Goal: Information Seeking & Learning: Understand process/instructions

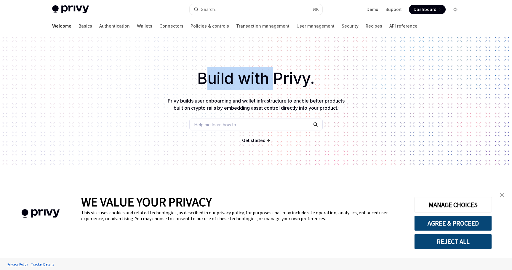
drag, startPoint x: 206, startPoint y: 85, endPoint x: 278, endPoint y: 85, distance: 72.6
click at [277, 85] on h1 "Build with Privy." at bounding box center [255, 78] width 493 height 23
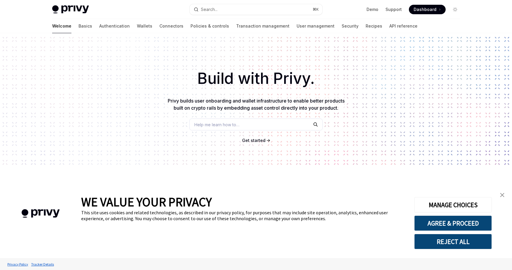
click at [278, 85] on h1 "Build with Privy." at bounding box center [255, 78] width 493 height 23
click at [79, 26] on link "Basics" at bounding box center [86, 26] width 14 height 14
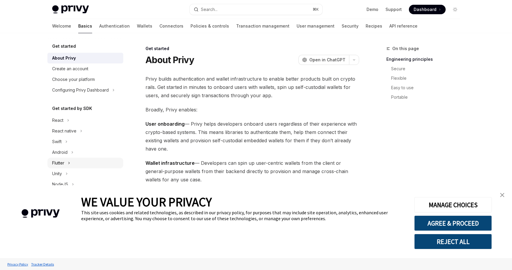
click at [71, 161] on button "Flutter" at bounding box center [85, 163] width 76 height 11
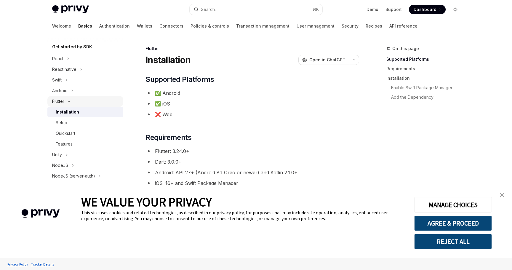
scroll to position [64, 0]
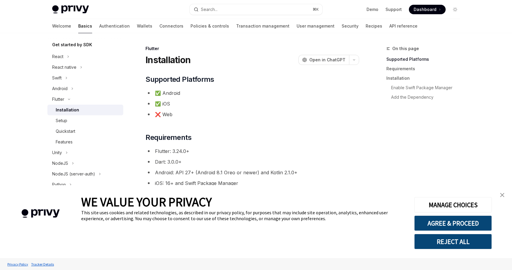
click at [504, 193] on img "close banner" at bounding box center [502, 195] width 4 height 4
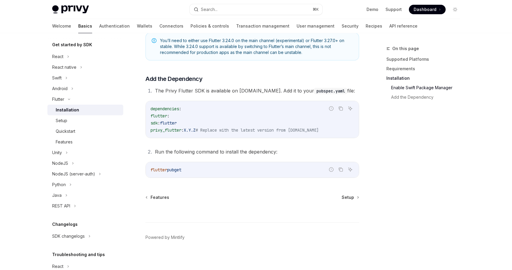
scroll to position [238, 0]
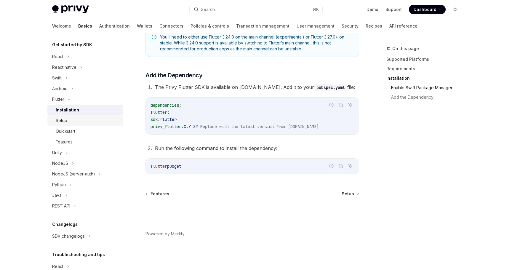
click at [64, 120] on div "Setup" at bounding box center [62, 120] width 12 height 7
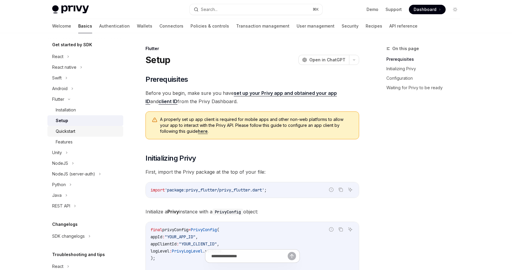
click at [72, 130] on div "Quickstart" at bounding box center [66, 131] width 20 height 7
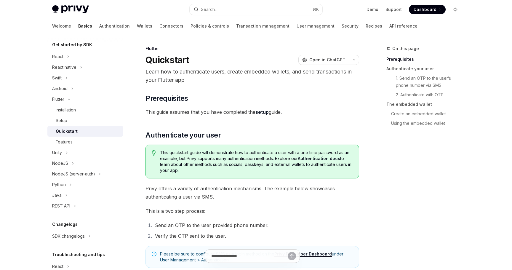
click at [317, 160] on link "Authentication docs" at bounding box center [319, 158] width 42 height 5
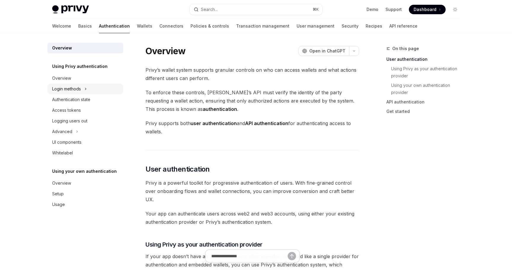
click at [83, 87] on button "Login methods" at bounding box center [85, 89] width 76 height 11
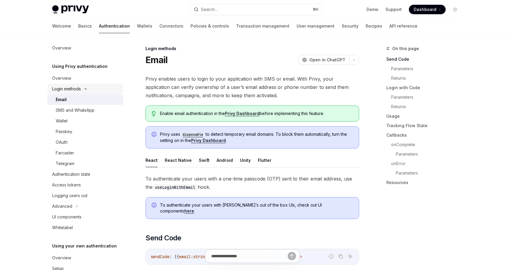
click at [87, 88] on icon at bounding box center [85, 89] width 7 height 2
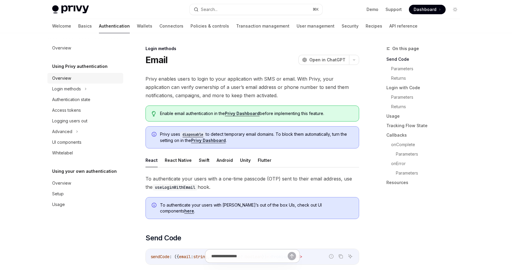
click at [75, 75] on div "Overview" at bounding box center [86, 78] width 68 height 7
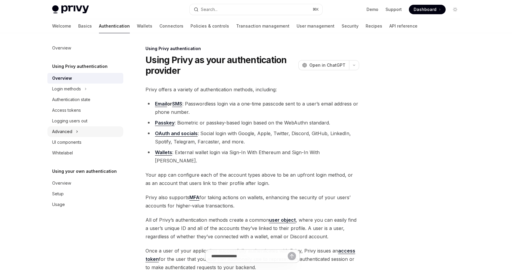
click at [76, 131] on icon at bounding box center [77, 131] width 2 height 7
click at [76, 130] on button "Advanced" at bounding box center [85, 131] width 76 height 11
click at [78, 25] on link "Basics" at bounding box center [85, 26] width 14 height 14
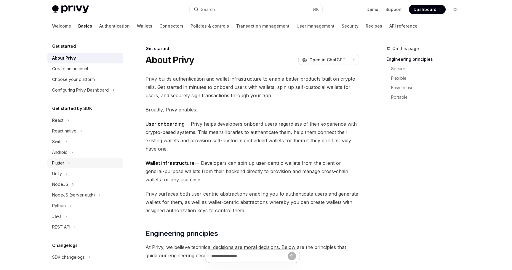
click at [70, 161] on icon at bounding box center [69, 162] width 2 height 7
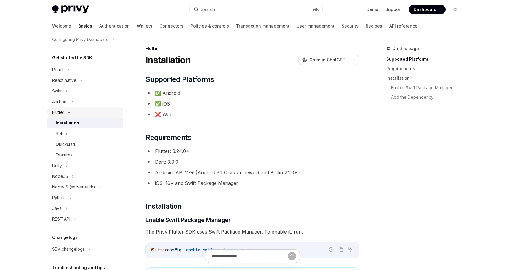
scroll to position [54, 0]
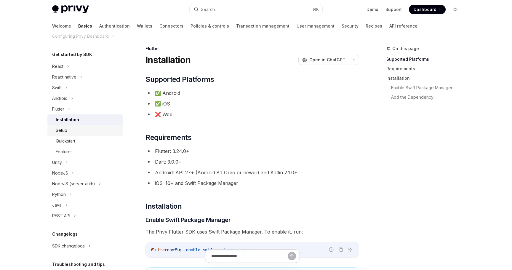
click at [72, 128] on div "Setup" at bounding box center [88, 130] width 64 height 7
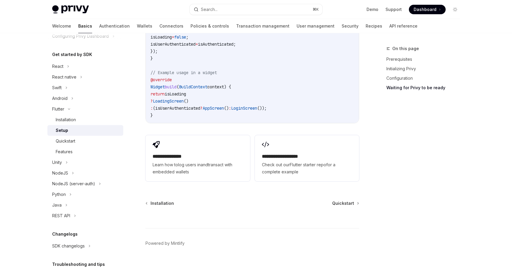
scroll to position [648, 0]
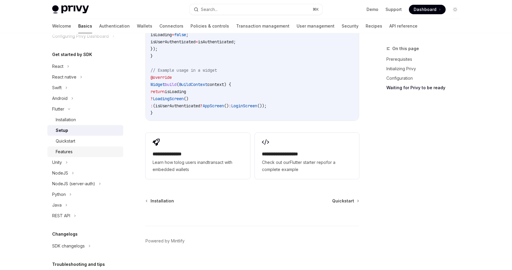
click at [79, 151] on div "Features" at bounding box center [88, 151] width 64 height 7
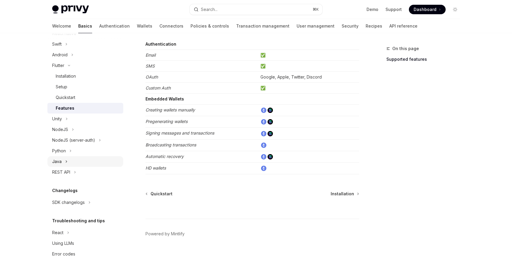
scroll to position [99, 0]
click at [71, 232] on button "React" at bounding box center [85, 231] width 76 height 11
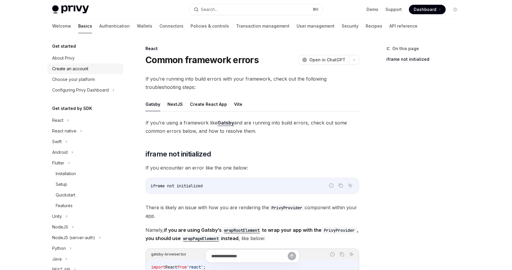
click at [75, 69] on div "Create an account" at bounding box center [70, 68] width 36 height 7
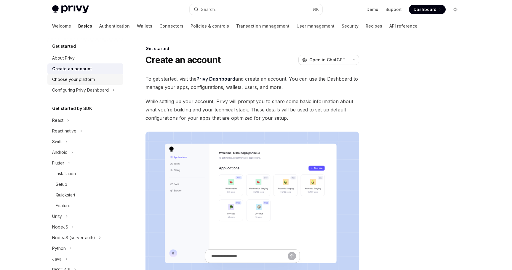
click at [85, 80] on div "Choose your platform" at bounding box center [73, 79] width 43 height 7
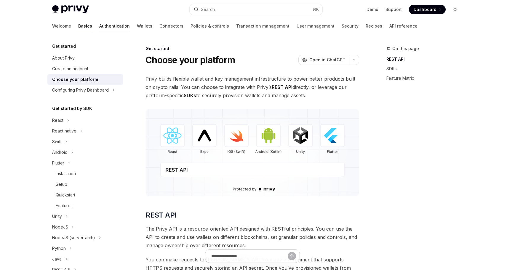
click at [99, 29] on link "Authentication" at bounding box center [114, 26] width 31 height 14
click at [108, 28] on div "Welcome Basics Authentication Wallets Connectors Policies & controls Transactio…" at bounding box center [234, 26] width 365 height 14
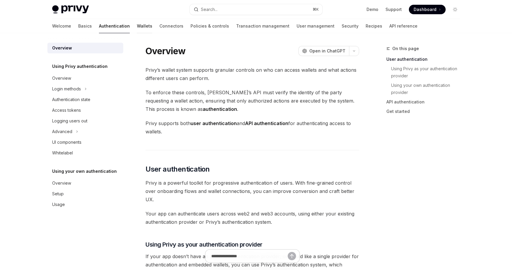
click at [137, 27] on link "Wallets" at bounding box center [144, 26] width 15 height 14
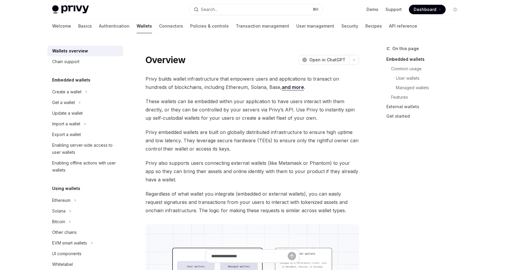
click at [278, 151] on span "Privy embedded wallets are built on globally distributed infrastructure to ensu…" at bounding box center [253, 140] width 214 height 25
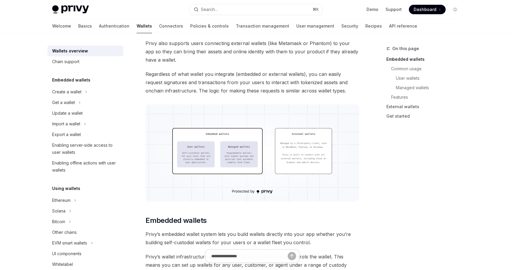
scroll to position [120, 0]
click at [235, 89] on span "Regardless of what wallet you integrate (embedded or external wallets), you can…" at bounding box center [253, 81] width 214 height 25
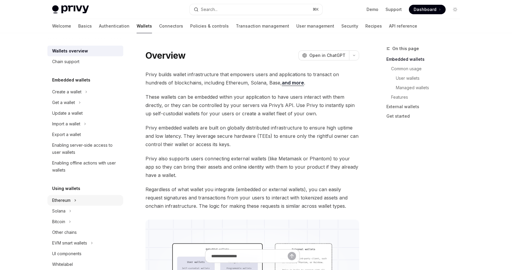
scroll to position [0, 0]
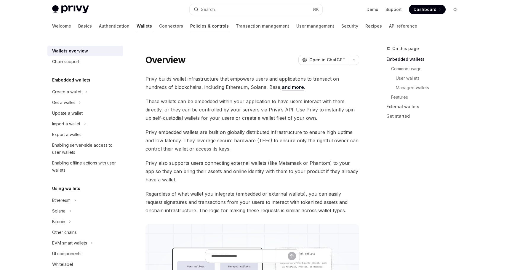
click at [190, 27] on link "Policies & controls" at bounding box center [209, 26] width 39 height 14
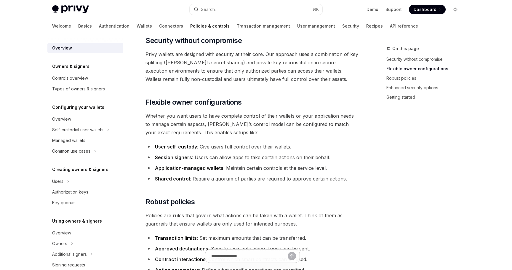
scroll to position [32, 0]
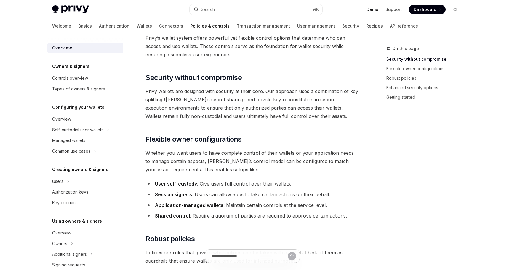
click at [374, 11] on link "Demo" at bounding box center [373, 10] width 12 height 6
click at [67, 116] on div "Overview" at bounding box center [61, 119] width 19 height 7
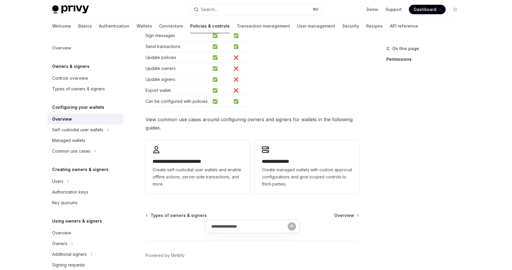
scroll to position [145, 0]
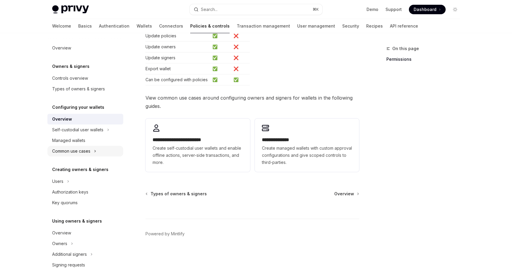
click at [96, 151] on icon at bounding box center [95, 151] width 1 height 2
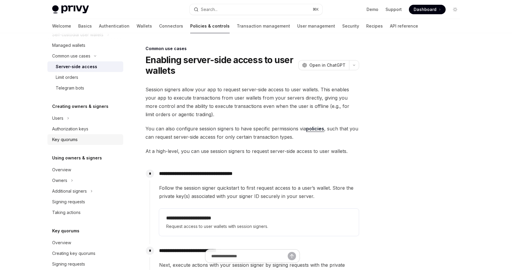
scroll to position [96, 0]
click at [68, 117] on icon at bounding box center [68, 118] width 1 height 2
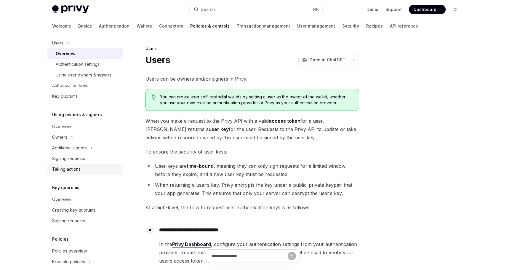
scroll to position [172, 0]
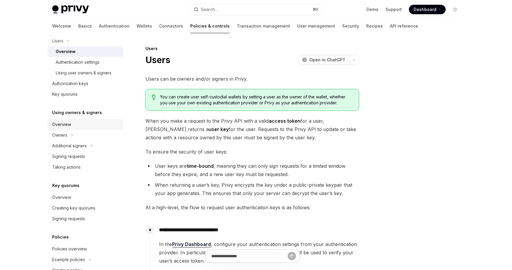
click at [77, 124] on div "Overview" at bounding box center [86, 124] width 68 height 7
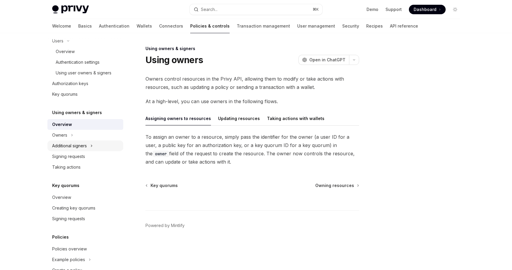
click at [90, 145] on button "Additional signers" at bounding box center [85, 145] width 76 height 11
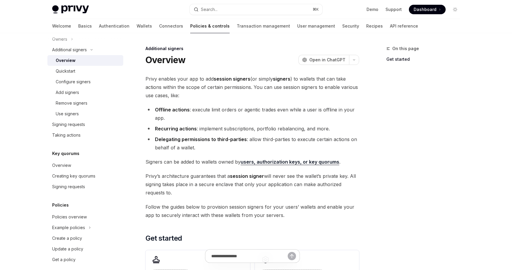
scroll to position [275, 0]
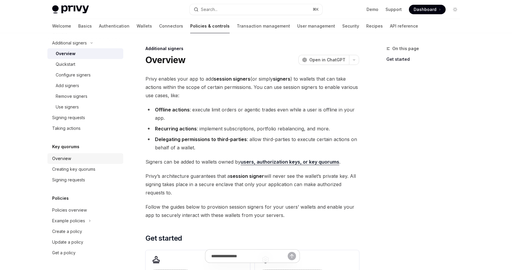
click at [64, 160] on div "Overview" at bounding box center [61, 158] width 19 height 7
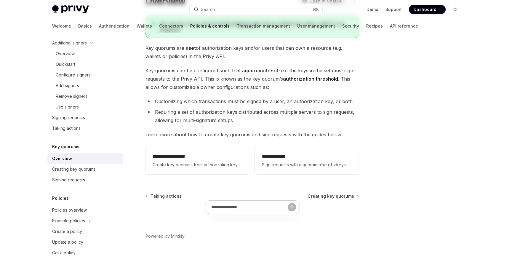
scroll to position [61, 0]
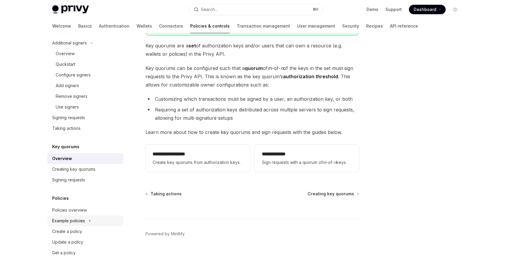
click at [69, 222] on div "Example policies" at bounding box center [68, 220] width 33 height 7
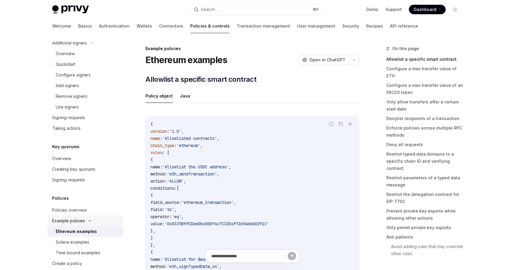
scroll to position [307, 0]
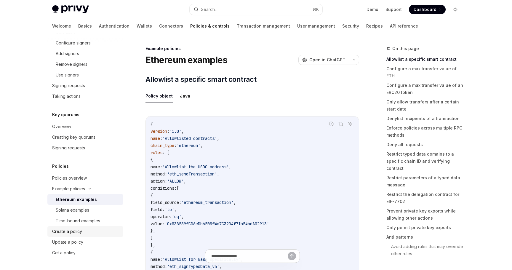
click at [74, 232] on div "Create a policy" at bounding box center [67, 231] width 30 height 7
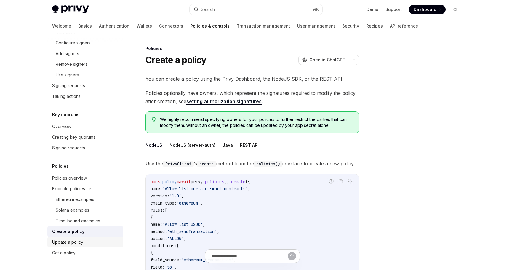
click at [74, 242] on div "Update a policy" at bounding box center [67, 242] width 31 height 7
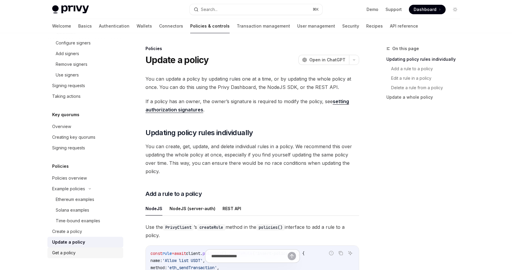
click at [73, 250] on div "Get a policy" at bounding box center [63, 252] width 23 height 7
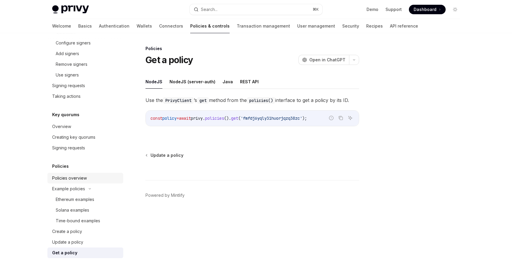
click at [78, 181] on div "Policies overview" at bounding box center [69, 178] width 35 height 7
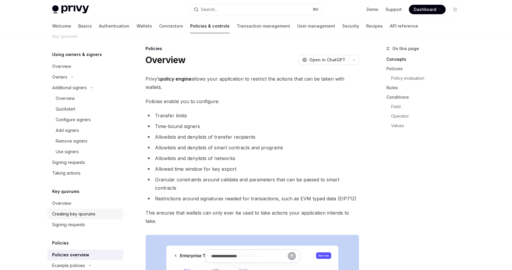
scroll to position [226, 0]
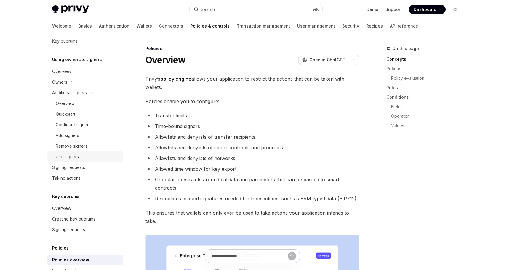
click at [72, 156] on div "Use signers" at bounding box center [67, 156] width 23 height 7
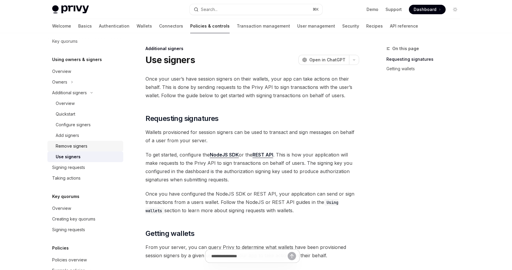
click at [77, 147] on div "Remove signers" at bounding box center [72, 146] width 32 height 7
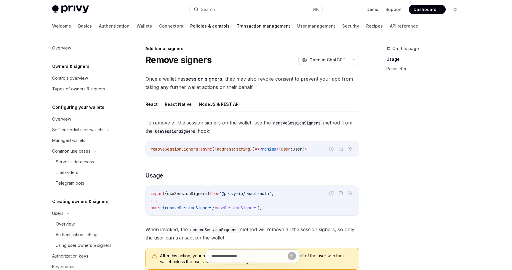
click at [237, 30] on link "Transaction management" at bounding box center [263, 26] width 53 height 14
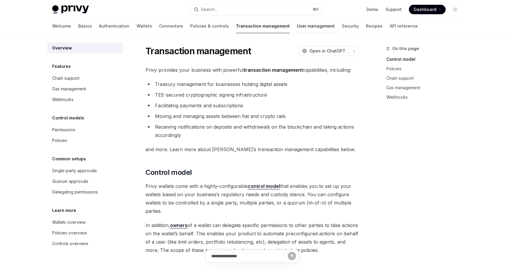
click at [297, 29] on link "User management" at bounding box center [316, 26] width 38 height 14
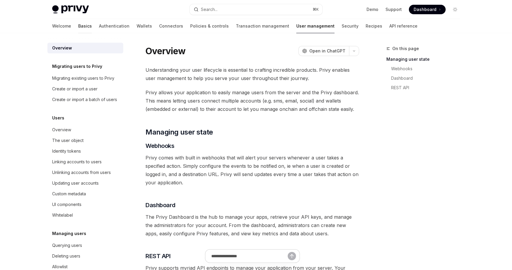
click at [78, 27] on link "Basics" at bounding box center [85, 26] width 14 height 14
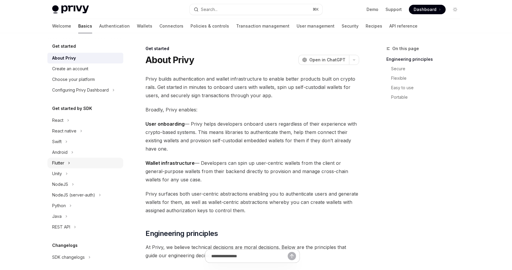
click at [70, 163] on icon at bounding box center [69, 163] width 1 height 2
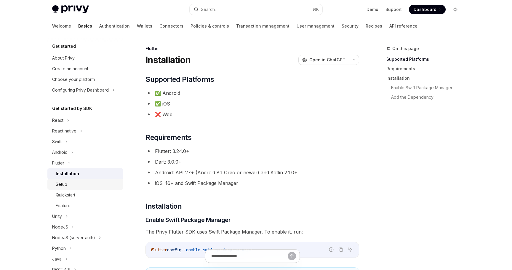
click at [65, 186] on div "Setup" at bounding box center [62, 184] width 12 height 7
type textarea "*"
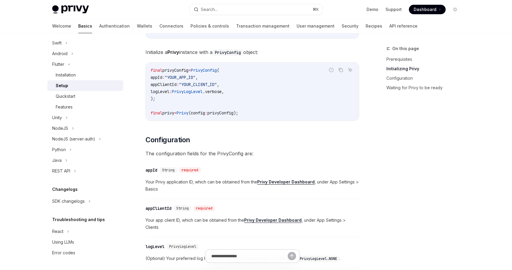
scroll to position [152, 0]
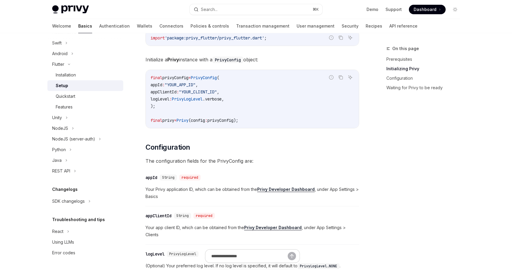
click at [211, 190] on span "Your Privy application ID, which can be obtained from the Privy Developer Dashb…" at bounding box center [253, 193] width 214 height 14
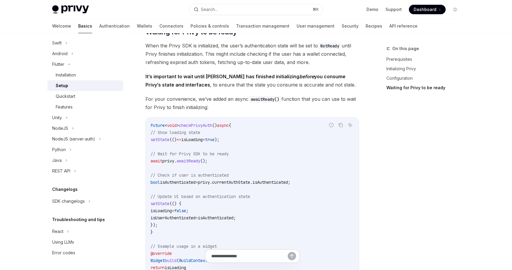
scroll to position [473, 0]
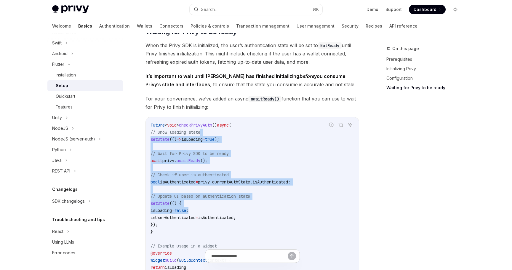
drag, startPoint x: 231, startPoint y: 124, endPoint x: 229, endPoint y: 202, distance: 78.3
click at [228, 202] on code "Future < void > checkPrivyAuth () async { // Show loading state setState (() =>…" at bounding box center [253, 207] width 204 height 171
click at [229, 202] on code "Future < void > checkPrivyAuth () async { // Show loading state setState (() =>…" at bounding box center [253, 207] width 204 height 171
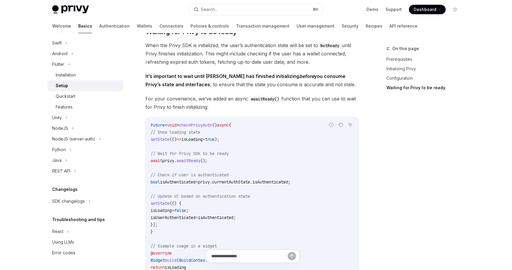
drag, startPoint x: 225, startPoint y: 215, endPoint x: 228, endPoint y: 136, distance: 79.2
click at [228, 137] on code "Future < void > checkPrivyAuth () async { // Show loading state setState (() =>…" at bounding box center [253, 207] width 204 height 171
click at [228, 136] on code "Future < void > checkPrivyAuth () async { // Show loading state setState (() =>…" at bounding box center [253, 207] width 204 height 171
drag, startPoint x: 228, startPoint y: 136, endPoint x: 228, endPoint y: 164, distance: 27.3
click at [228, 163] on code "Future < void > checkPrivyAuth () async { // Show loading state setState (() =>…" at bounding box center [253, 207] width 204 height 171
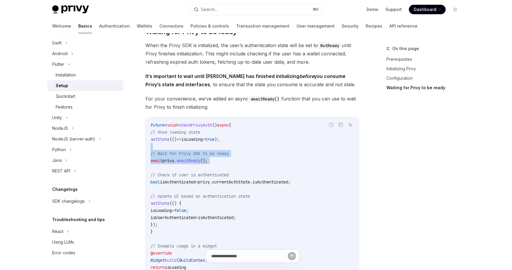
click at [228, 164] on code "Future < void > checkPrivyAuth () async { // Show loading state setState (() =>…" at bounding box center [253, 207] width 204 height 171
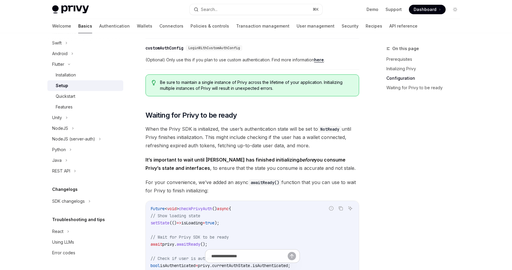
scroll to position [387, 0]
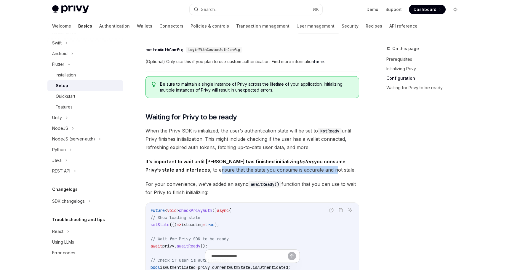
drag, startPoint x: 180, startPoint y: 162, endPoint x: 296, endPoint y: 159, distance: 116.5
click at [296, 159] on span "It’s important to wait until [PERSON_NAME] has finished initializing before you…" at bounding box center [253, 165] width 214 height 17
click at [303, 161] on span "It’s important to wait until [PERSON_NAME] has finished initializing before you…" at bounding box center [253, 165] width 214 height 17
